Goal: Task Accomplishment & Management: Use online tool/utility

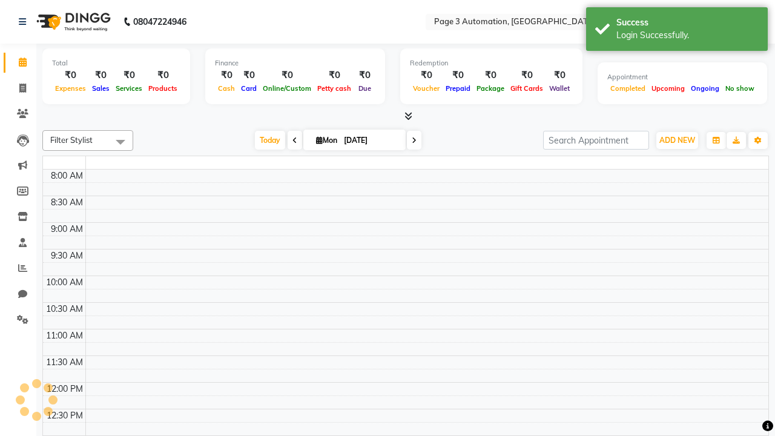
select select "en"
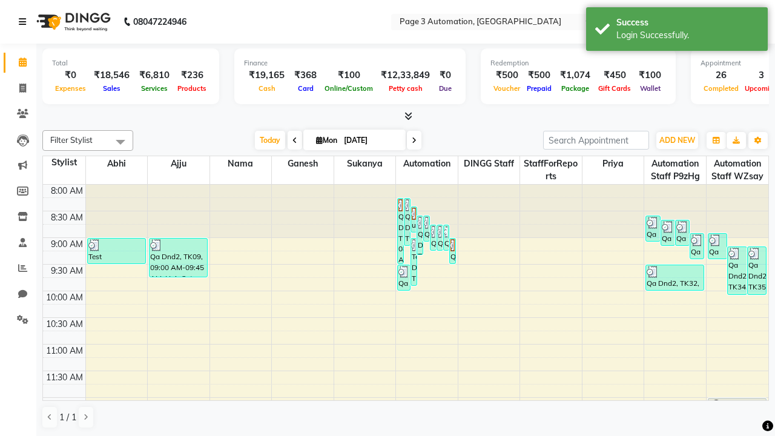
click at [25, 22] on icon at bounding box center [22, 22] width 7 height 8
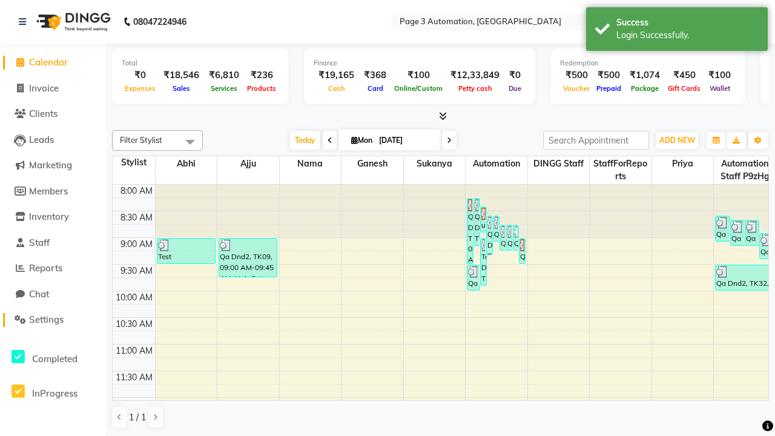
click at [53, 320] on span "Settings" at bounding box center [46, 320] width 35 height 12
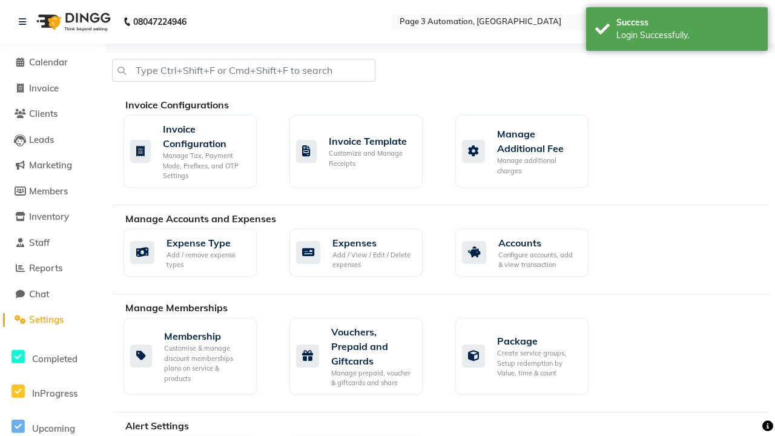
select select "2: 15"
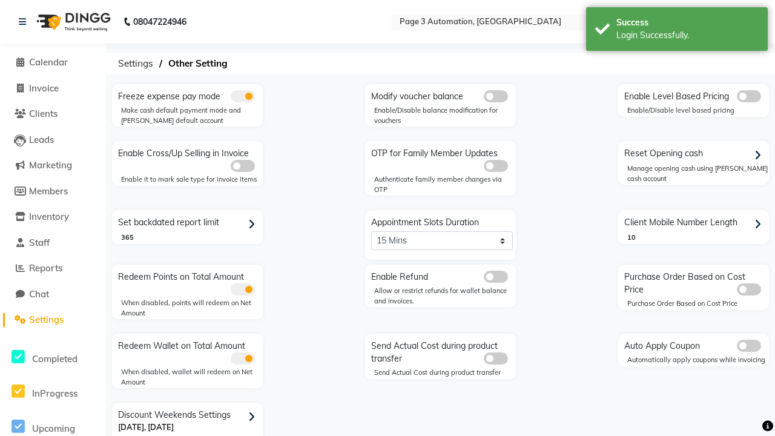
scroll to position [25, 0]
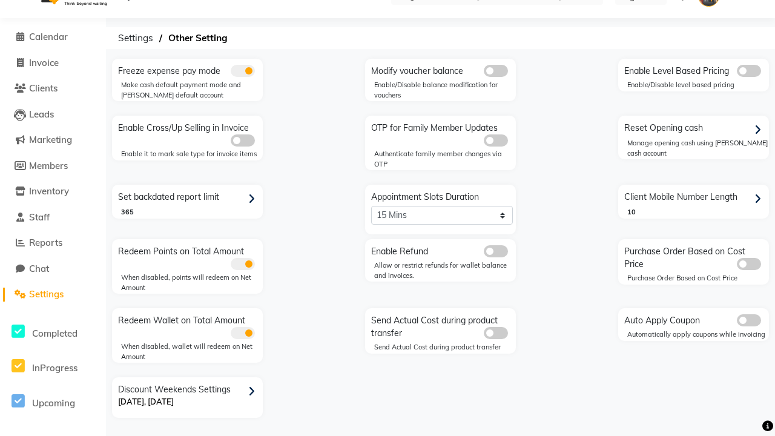
click at [495, 251] on span at bounding box center [496, 251] width 24 height 12
click at [484, 253] on input "checkbox" at bounding box center [484, 253] width 0 height 0
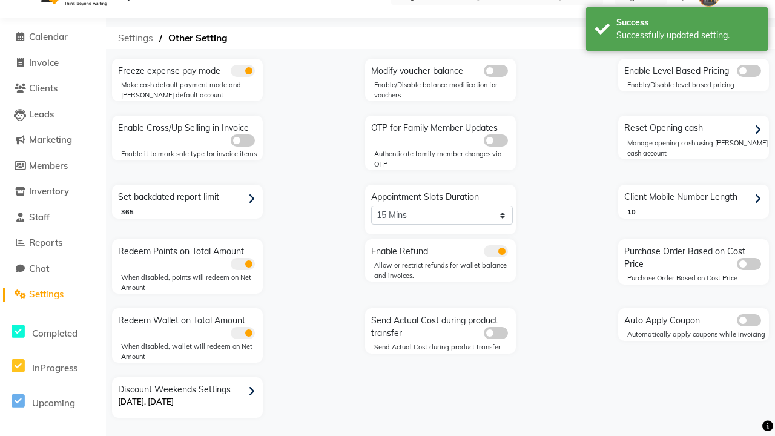
click at [136, 38] on span "Settings" at bounding box center [135, 38] width 47 height 22
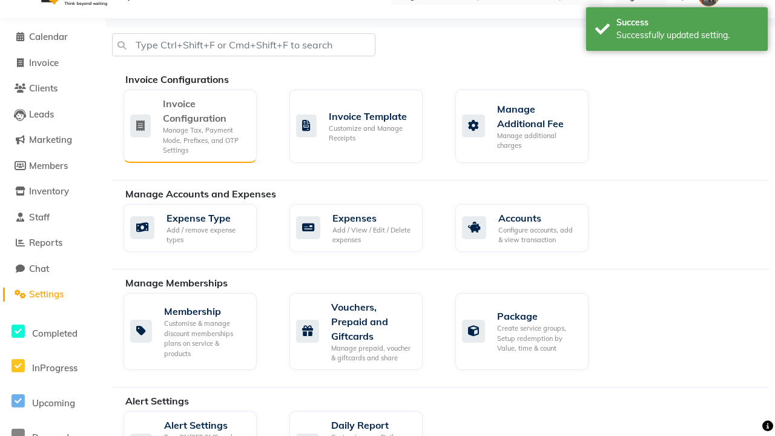
click at [189, 125] on div "Manage Tax, Payment Mode, Prefixes, and OTP Settings" at bounding box center [205, 140] width 84 height 30
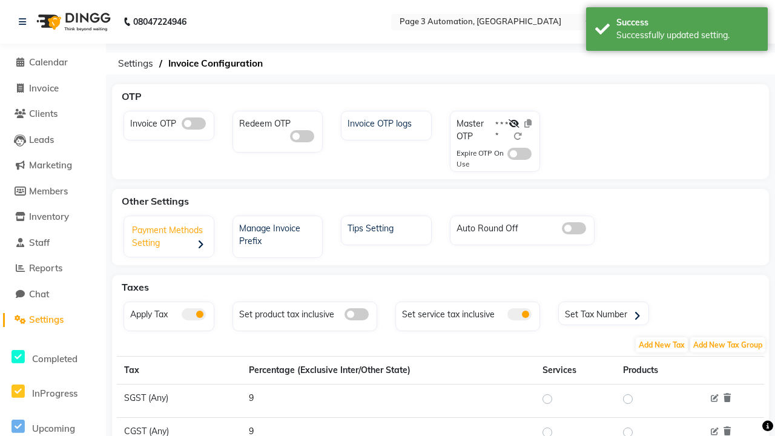
click at [170, 238] on div "Payment Methods Setting" at bounding box center [170, 238] width 87 height 38
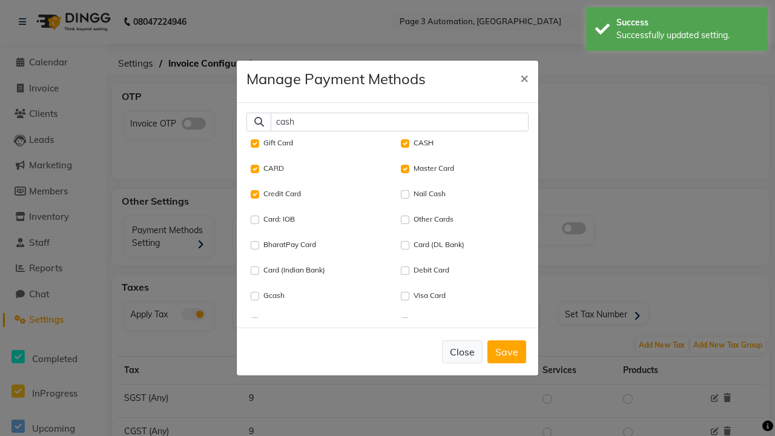
type input "cash"
click at [462, 340] on button "Close" at bounding box center [462, 351] width 41 height 23
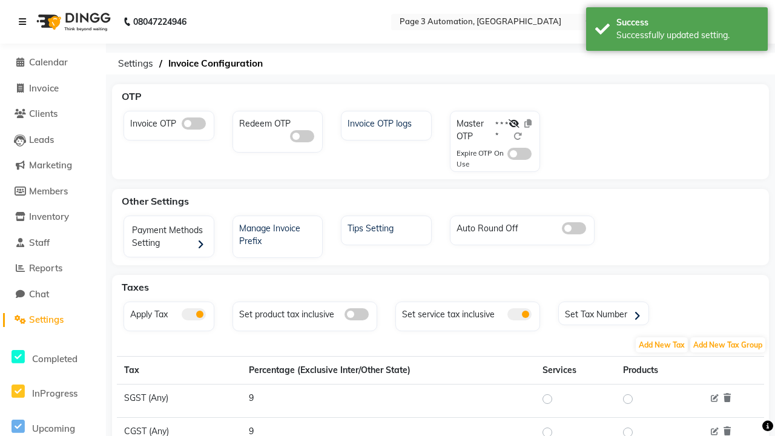
click at [25, 22] on icon at bounding box center [22, 22] width 7 height 8
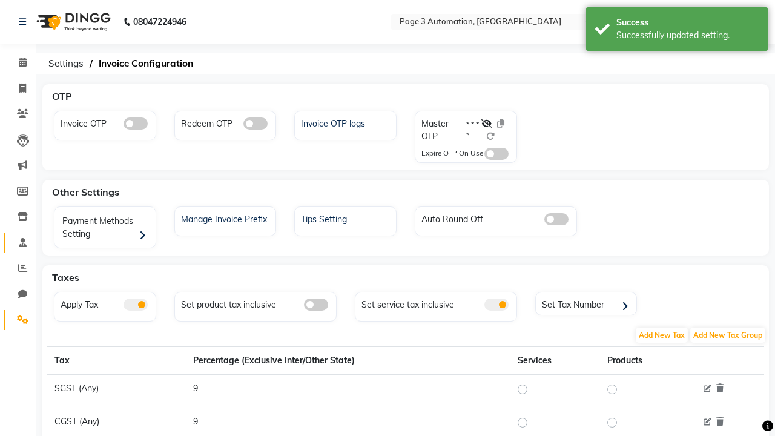
click at [18, 242] on span at bounding box center [22, 243] width 21 height 14
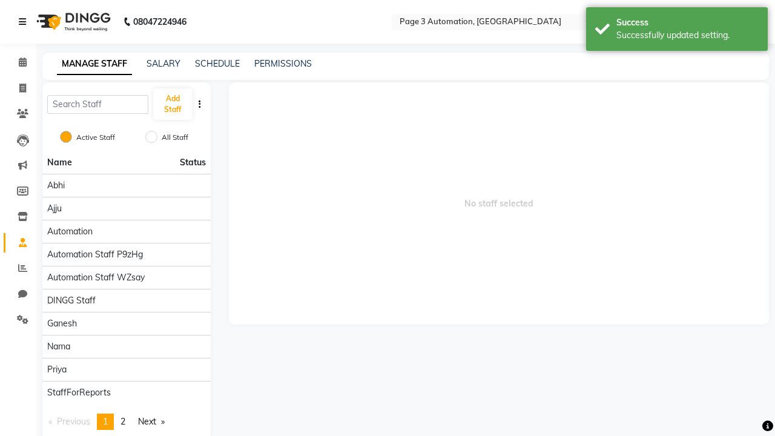
click at [25, 22] on icon at bounding box center [22, 22] width 7 height 8
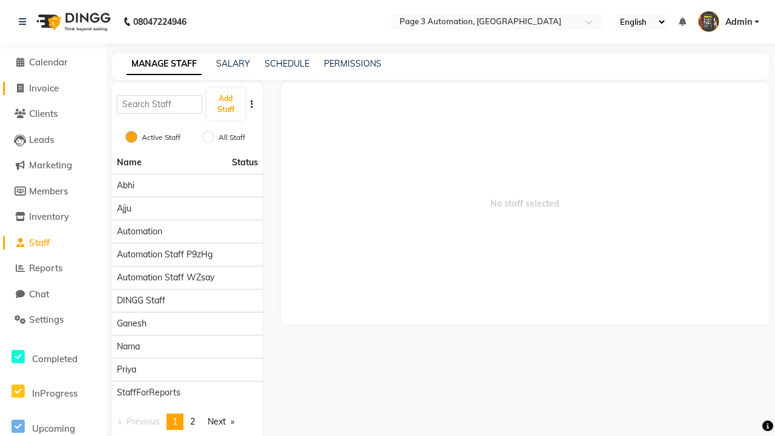
click at [53, 88] on span "Invoice" at bounding box center [44, 88] width 30 height 12
select select "2774"
select select "service"
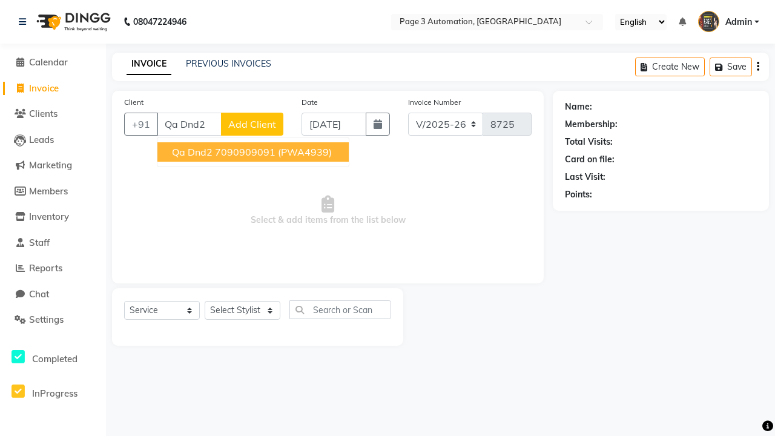
click at [254, 152] on ngb-highlight "7090909091" at bounding box center [245, 152] width 61 height 12
type input "7090909091"
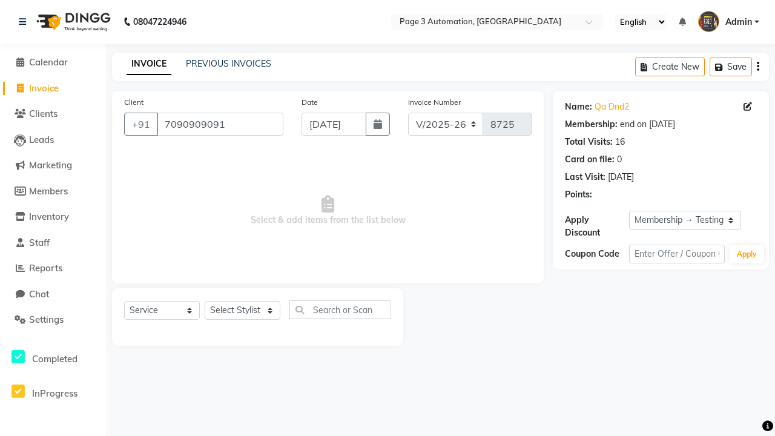
select select "0:"
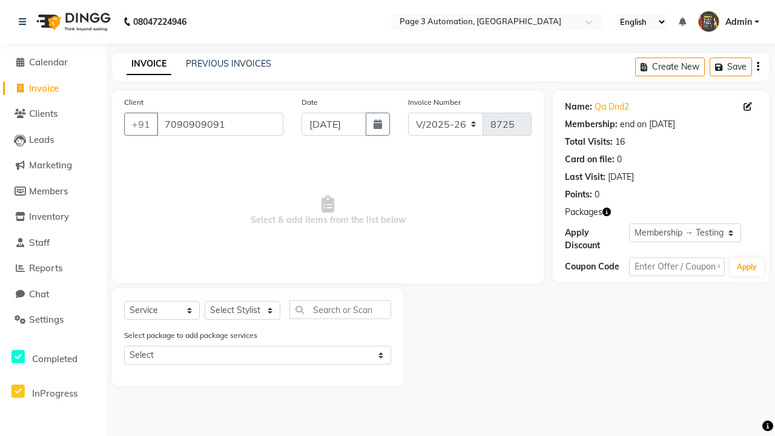
select select "90255"
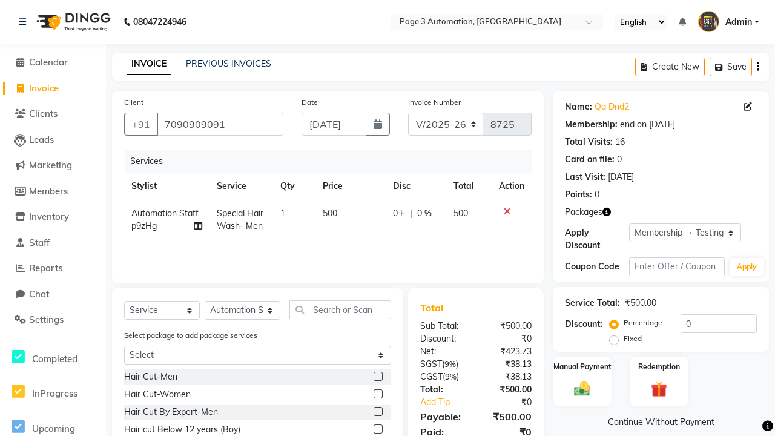
scroll to position [90, 0]
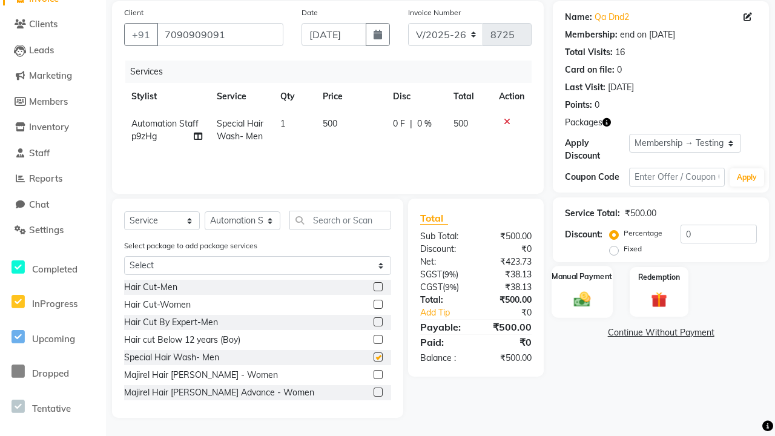
click at [582, 277] on label "Manual Payment" at bounding box center [582, 277] width 61 height 12
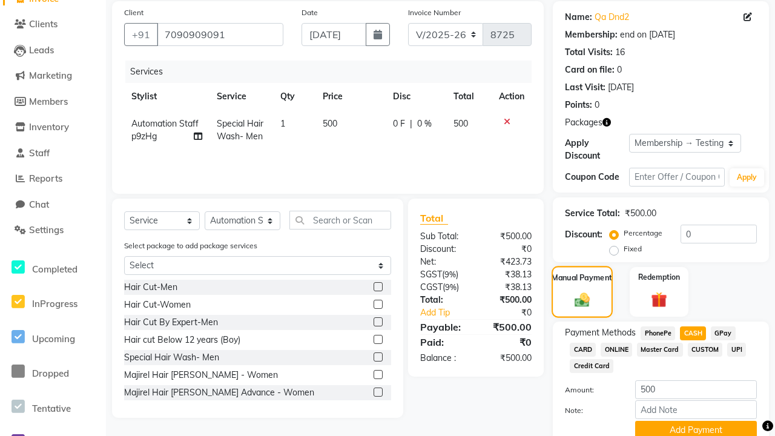
checkbox input "false"
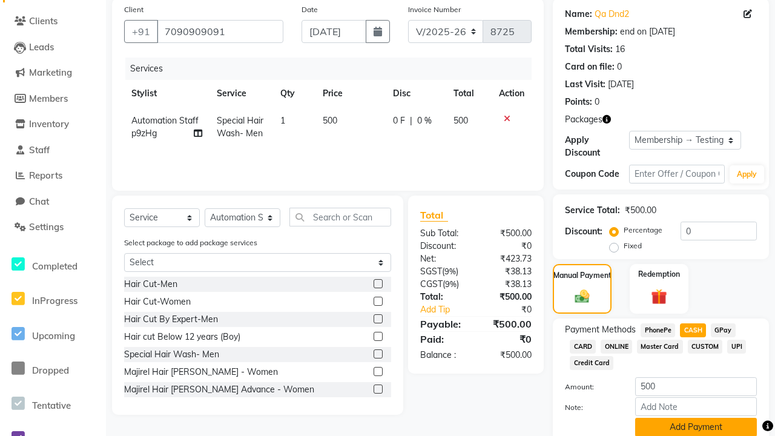
click at [696, 426] on button "Add Payment" at bounding box center [696, 427] width 122 height 19
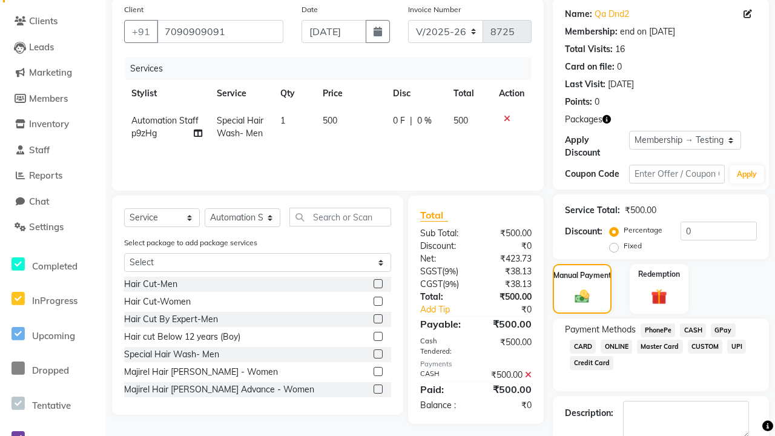
checkbox input "false"
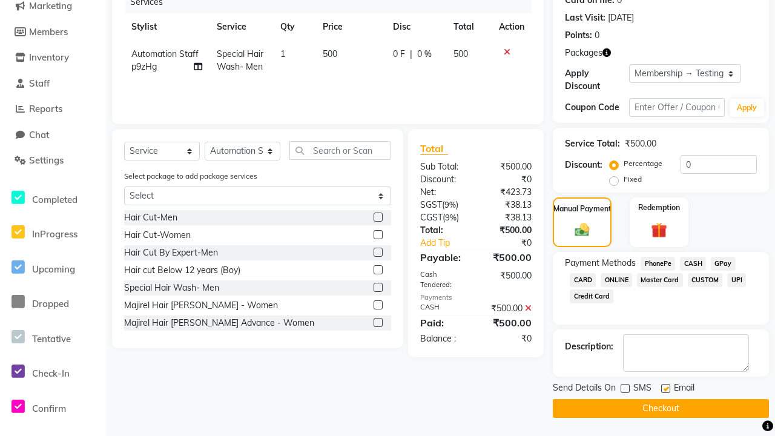
click at [665, 388] on label at bounding box center [665, 388] width 9 height 9
click at [665, 388] on input "checkbox" at bounding box center [665, 389] width 8 height 8
checkbox input "false"
click at [660, 408] on button "Checkout" at bounding box center [661, 408] width 216 height 19
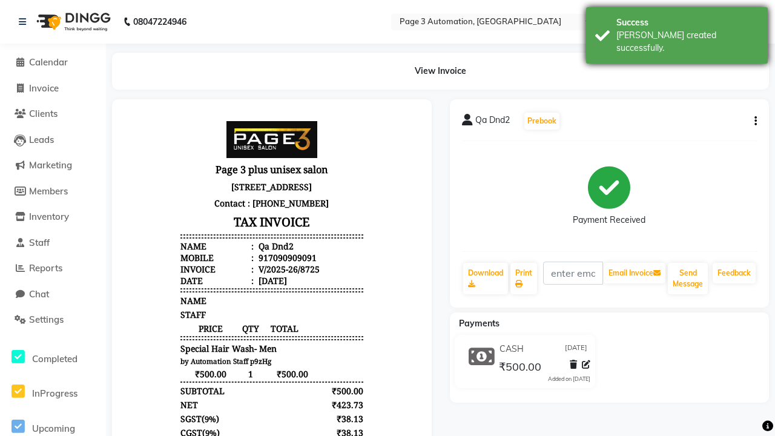
click at [677, 31] on div "[PERSON_NAME] created successfully." at bounding box center [687, 41] width 142 height 25
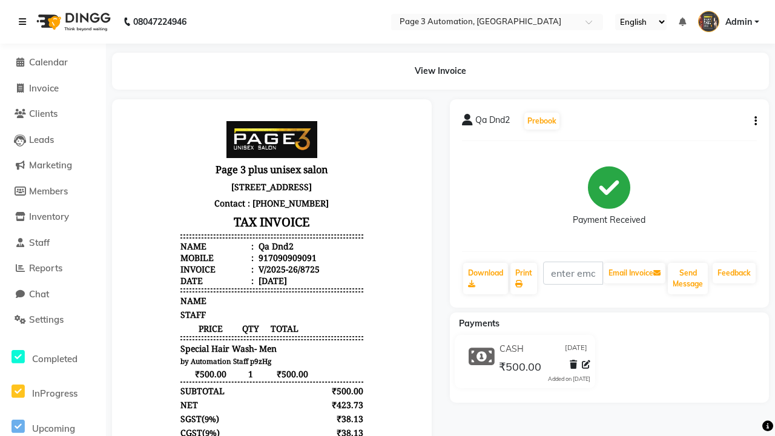
click at [25, 22] on icon at bounding box center [22, 22] width 7 height 8
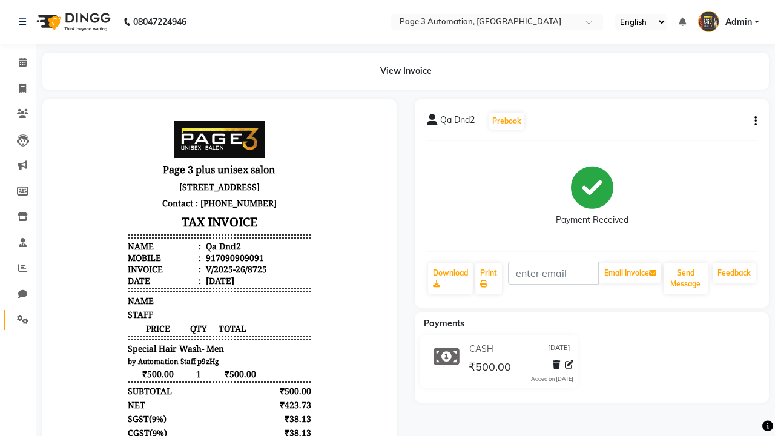
click at [18, 320] on icon at bounding box center [23, 319] width 12 height 9
